Goal: Find contact information: Find contact information

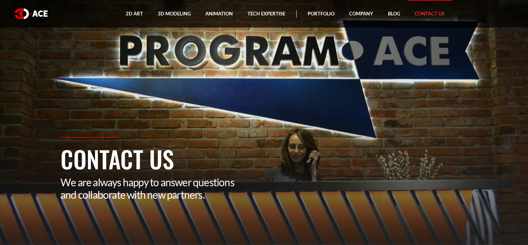
click at [421, 12] on link "Contact Us" at bounding box center [429, 14] width 44 height 28
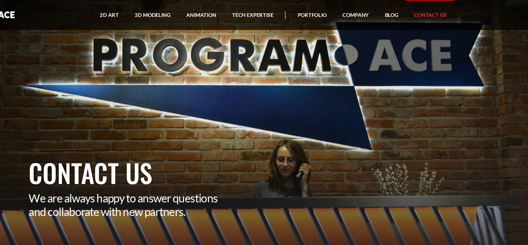
click at [427, 10] on link "Contact Us" at bounding box center [429, 14] width 44 height 28
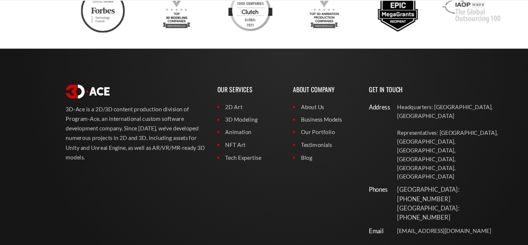
scroll to position [606, 0]
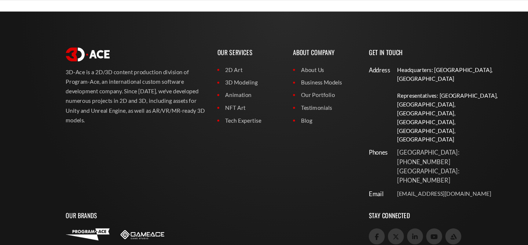
drag, startPoint x: 428, startPoint y: 143, endPoint x: 384, endPoint y: 109, distance: 56.7
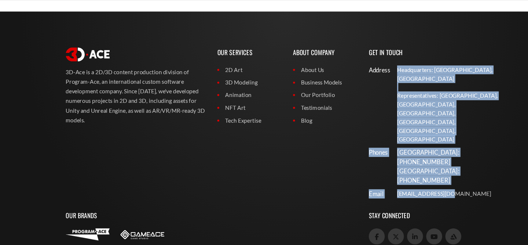
copy div "Headquarters: Nicosia, Cyprus Representatives: USA, Canada, UAE, Germany, Ukrai…"
